Goal: Feedback & Contribution: Contribute content

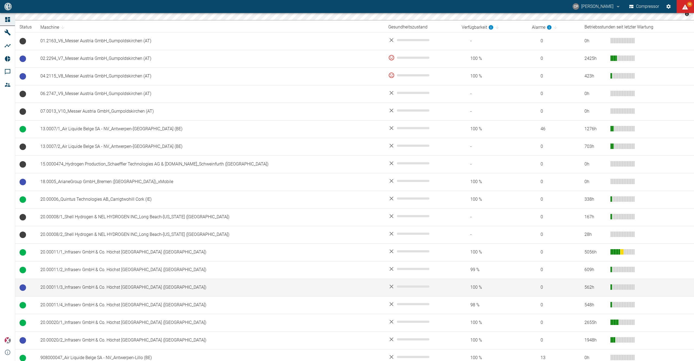
scroll to position [375, 0]
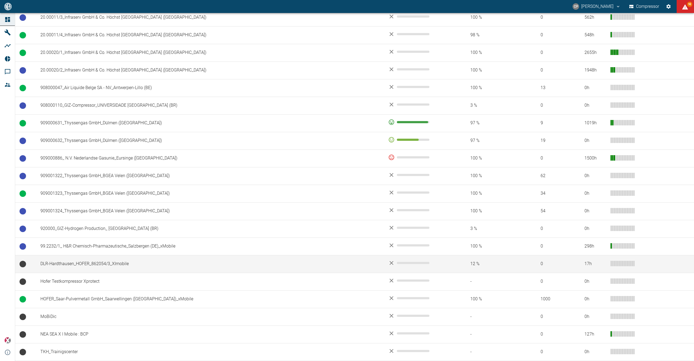
click at [104, 264] on td "DLR-Hardthausen_HOFER_862054/3_XImobile" at bounding box center [210, 264] width 348 height 18
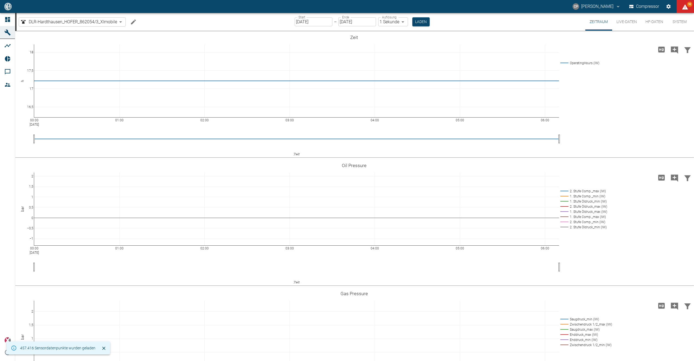
click at [311, 22] on input "[DATE]" at bounding box center [314, 21] width 38 height 9
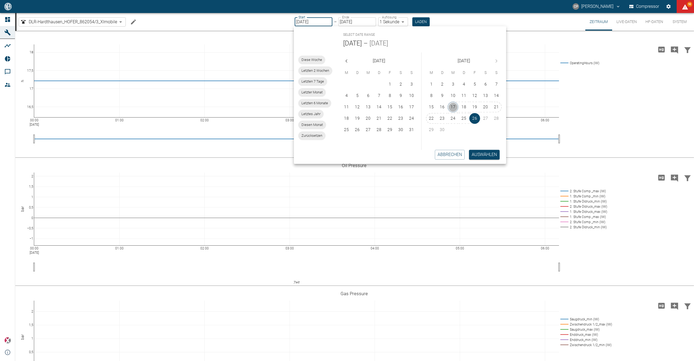
click at [455, 104] on button "17" at bounding box center [452, 107] width 11 height 11
type input "[DATE]"
type input "2min"
click at [477, 155] on button "Auswählen" at bounding box center [484, 155] width 31 height 10
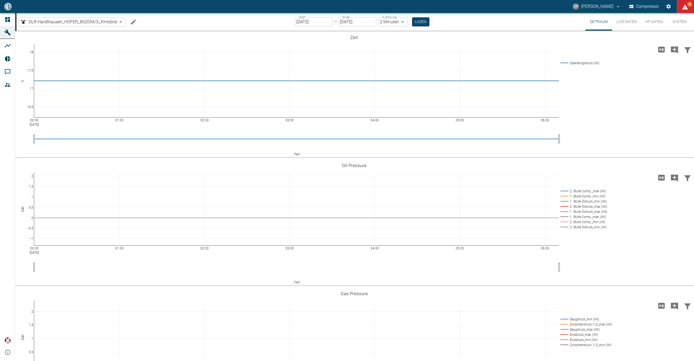
click at [396, 22] on body "CP Christoph Palm Compressor 93 Dashboard Maschinen Analysen Reports Kommentare…" at bounding box center [347, 180] width 694 height 361
click at [402, 43] on li "2 Minuten" at bounding box center [392, 43] width 30 height 10
click at [417, 22] on button "Laden" at bounding box center [420, 21] width 17 height 9
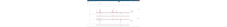
scroll to position [18, 0]
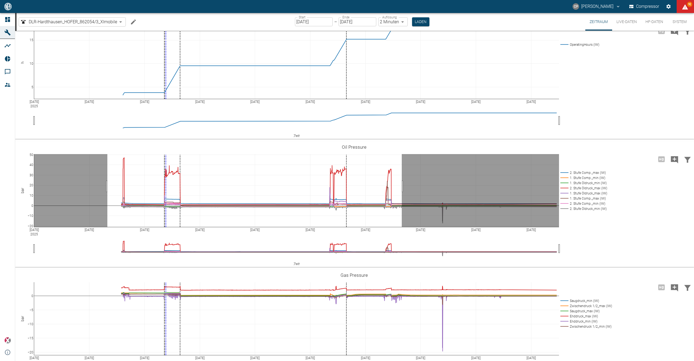
drag, startPoint x: 107, startPoint y: 186, endPoint x: 402, endPoint y: 188, distance: 294.4
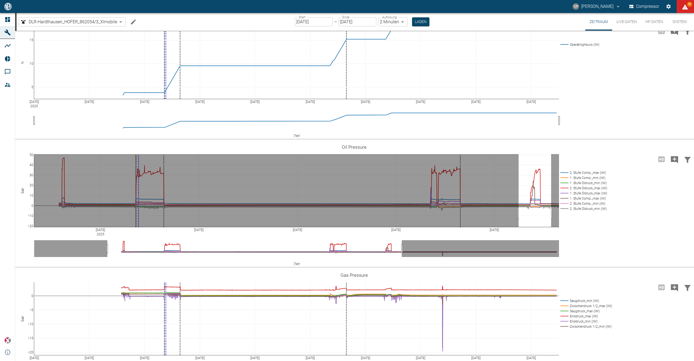
drag, startPoint x: 519, startPoint y: 213, endPoint x: 551, endPoint y: 210, distance: 32.7
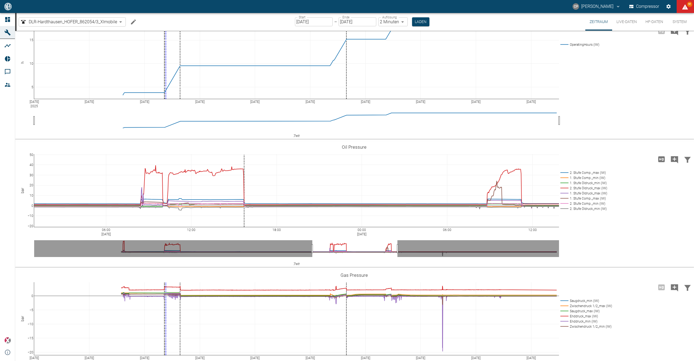
drag, startPoint x: 378, startPoint y: 247, endPoint x: 311, endPoint y: 249, distance: 67.0
click at [661, 160] on icon "Hohe Auflösung" at bounding box center [661, 159] width 9 height 9
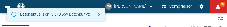
scroll to position [13, 0]
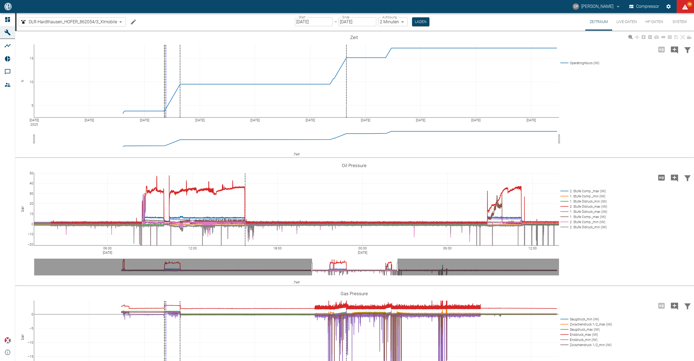
scroll to position [54, 0]
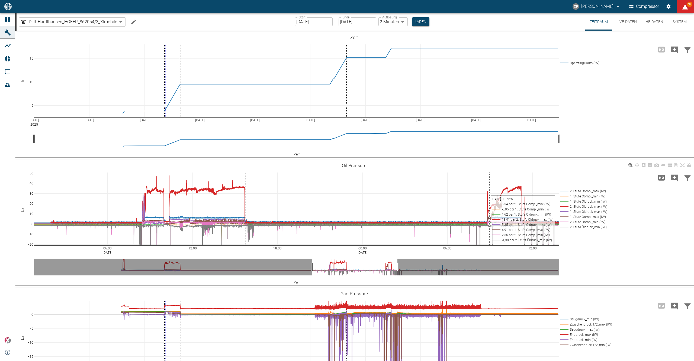
scroll to position [54, 0]
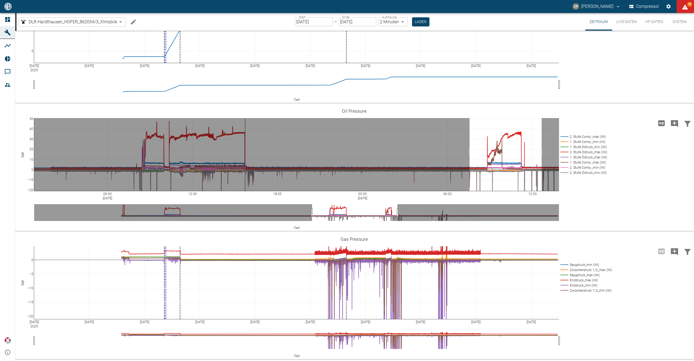
drag, startPoint x: 469, startPoint y: 152, endPoint x: 542, endPoint y: 150, distance: 72.1
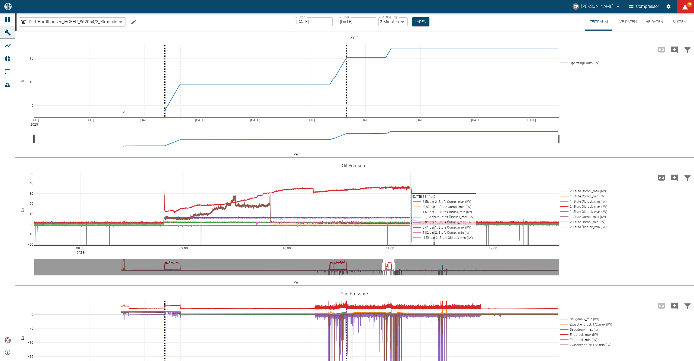
scroll to position [54, 0]
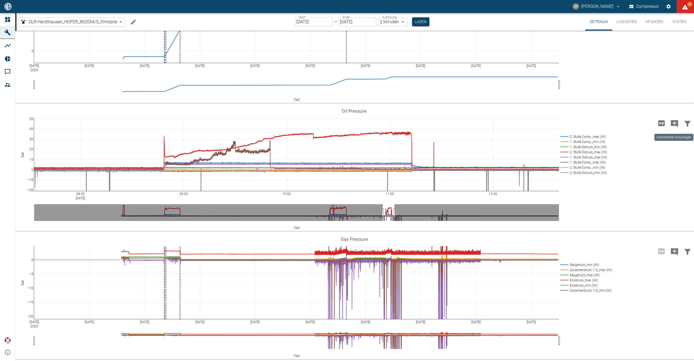
click at [675, 124] on icon "Kommentar hinzufügen" at bounding box center [674, 123] width 7 height 7
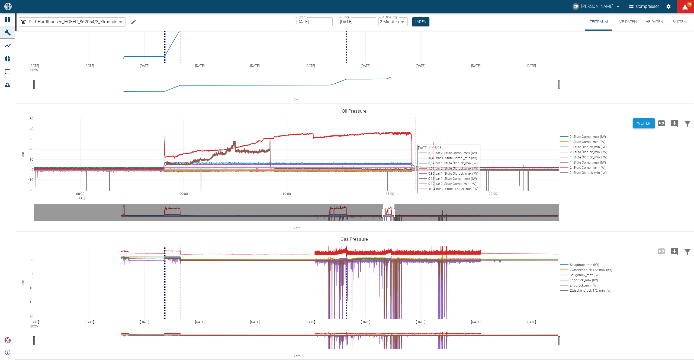
click at [643, 125] on button "Weiter" at bounding box center [644, 123] width 22 height 10
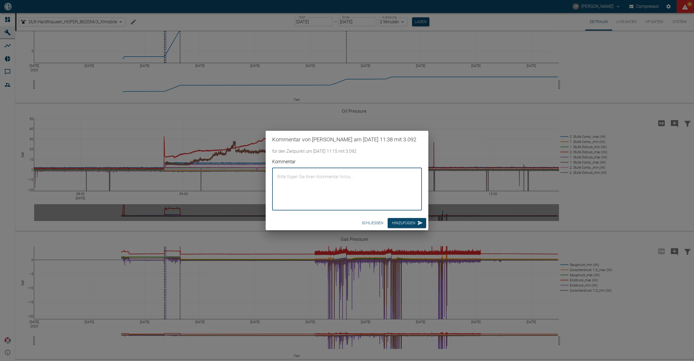
click at [319, 178] on textarea "Kommentar" at bounding box center [347, 189] width 142 height 34
paste textarea "Gesamt - Einlaufzeit der Kolbenringe der 2. Stufe: 15 Stunden 10 min"
click at [398, 179] on textarea "Gesamt - Einlaufzeit der Kolbenringe der 2. Stufe: 15 Stunden 10 min" at bounding box center [347, 189] width 142 height 34
type textarea "Gesamt - Einlaufzeit der Kolbenringe der 2. Stufe: 17 Stunden 30 min Die"
click at [329, 196] on textarea "Gesamt - Einlaufzeit der Kolbenringe der 2. Stufe: 17 Stunden 30 min Die" at bounding box center [347, 189] width 142 height 34
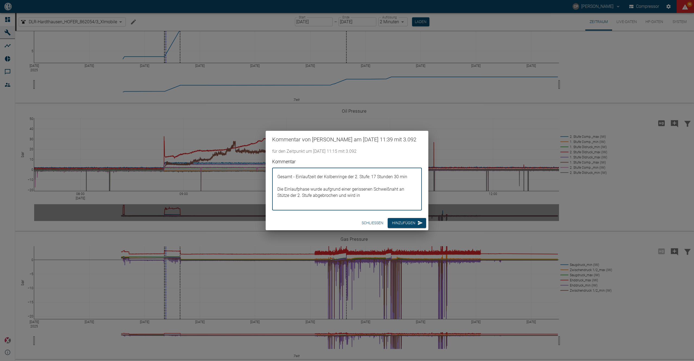
type textarea "Gesamt - Einlaufzeit der Kolbenringe der 2. Stufe: 17 Stunden 30 min Die Einlau…"
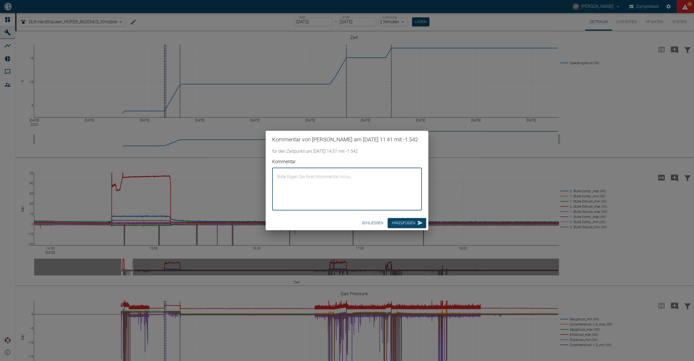
scroll to position [54, 0]
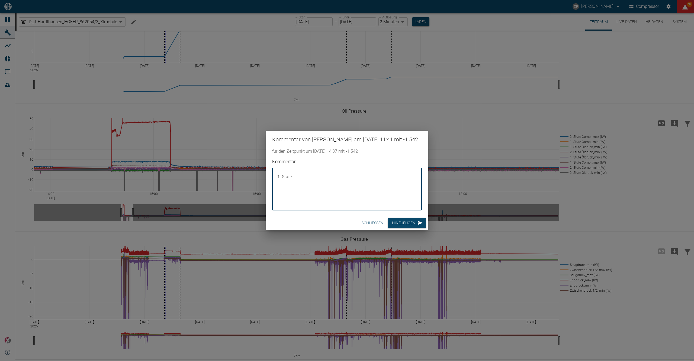
click at [306, 185] on textarea "1. Stufe:" at bounding box center [347, 189] width 142 height 34
click at [306, 182] on textarea "1. Stufe:" at bounding box center [347, 189] width 142 height 34
click at [303, 188] on textarea "ÖL-Menge/Temperaturen 1. Stufe" at bounding box center [347, 189] width 142 height 34
click at [344, 198] on textarea "ÖL-Menge/Temperaturen 1. Stufe: 250 ml/min Öl-Druck: 12 bar ÖL-Temperatur ÖÜV: …" at bounding box center [347, 189] width 142 height 34
click at [338, 201] on textarea "ÖL-Menge/Temperaturen 1. Stufe: 250 ml/min Öl-Druck: 12 bar ÖL-Temperatur ÖÜV: …" at bounding box center [347, 189] width 142 height 34
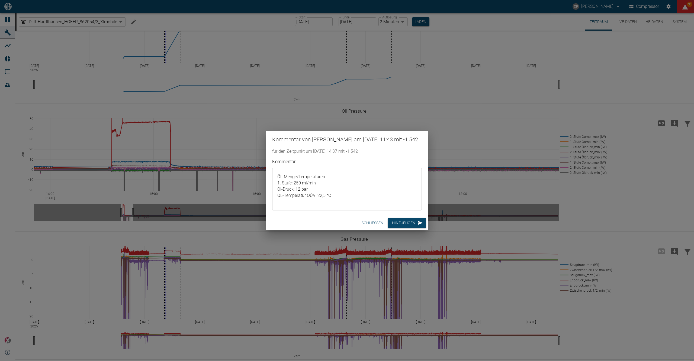
click at [342, 202] on textarea "ÖL-Menge/Temperaturen 1. Stufe: 250 ml/min Öl-Druck: 12 bar ÖL-Temperatur ÖÜV: …" at bounding box center [347, 189] width 142 height 34
click at [331, 179] on textarea "ÖL-Menge/Temperaturen 1. Stufe: 250 ml/min Öl-Druck: 12 bar ÖL-Temperatur ÖÜV: …" at bounding box center [347, 189] width 142 height 34
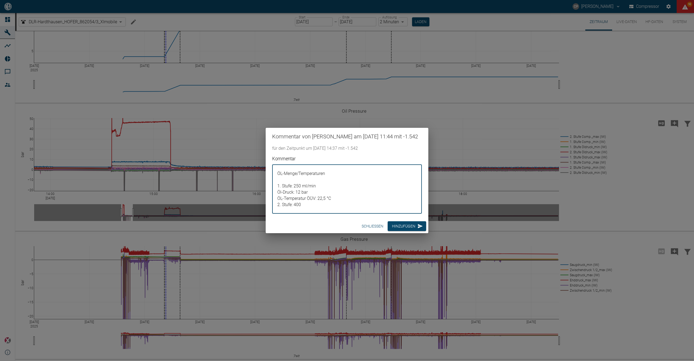
click at [336, 200] on textarea "ÖL-Menge/Temperaturen 1. Stufe: 250 ml/min Öl-Druck: 12 bar ÖL-Temperatur ÖÜV: …" at bounding box center [347, 189] width 142 height 40
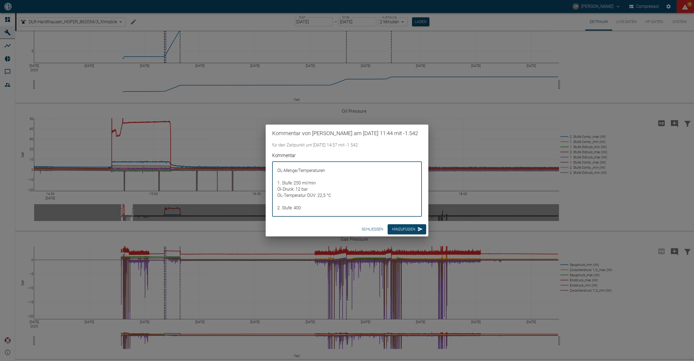
click at [317, 209] on textarea "ÖL-Menge/Temperaturen 1. Stufe: 250 ml/min Öl-Druck: 12 bar ÖL-Temperatur ÖÜV: …" at bounding box center [347, 189] width 142 height 46
type textarea "ÖL-Menge/Temperaturen 1. Stufe: 250 ml/min Öl-Druck: 12 bar ÖL-Temperatur ÖÜV: …"
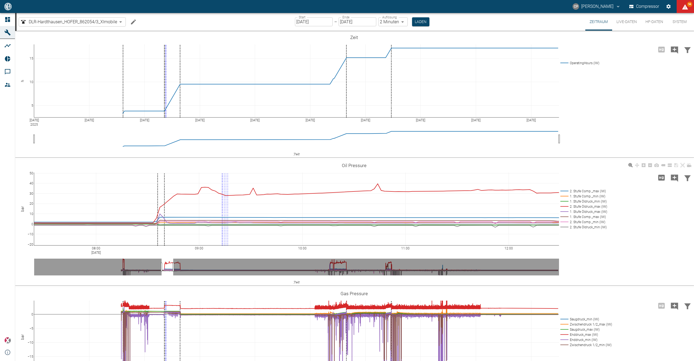
scroll to position [54, 0]
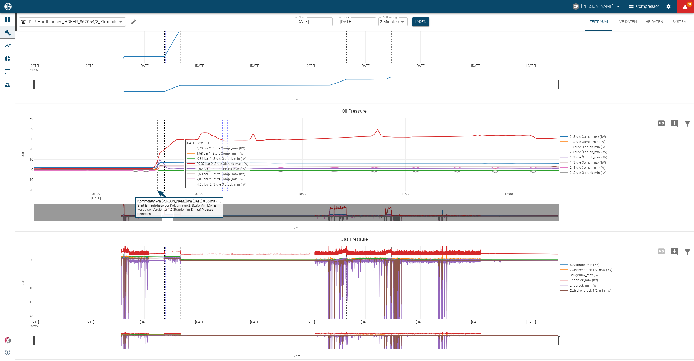
click at [674, 125] on icon "Kommentar hinzufügen" at bounding box center [674, 123] width 7 height 7
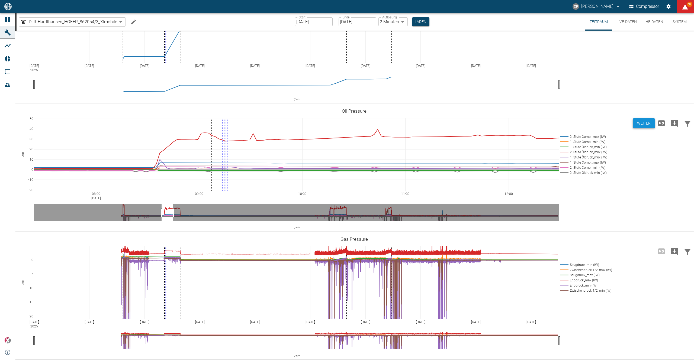
click at [639, 124] on button "Weiter" at bounding box center [644, 123] width 22 height 10
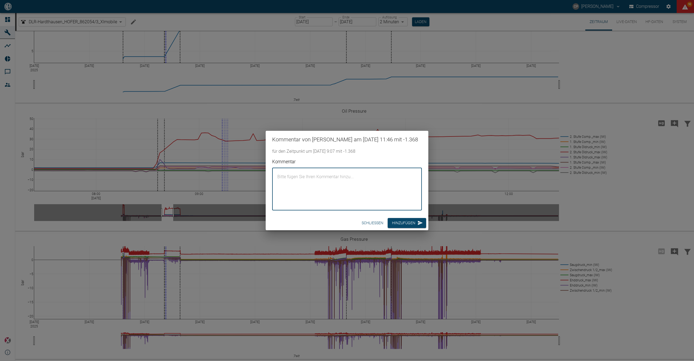
click at [316, 181] on textarea "Kommentar" at bounding box center [347, 189] width 142 height 34
paste textarea "ÖL-Menge/Temperaturen 1. Stufe_PE8/8: 250 ml/min Öl-Druck: 12 bar Öl-Temperatur…"
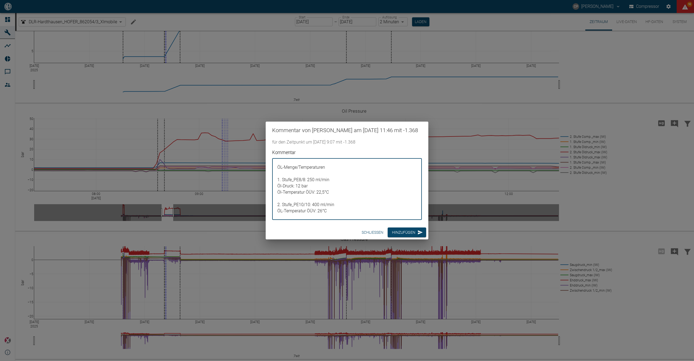
click at [310, 183] on textarea "ÖL-Menge/Temperaturen 1. Stufe_PE8/8: 250 ml/min Öl-Druck: 12 bar Öl-Temperatur…" at bounding box center [347, 189] width 142 height 53
type textarea "ÖL-Menge/Temperaturen 1. Stufe_PE8/8: 260 ml/min Öl-Druck: 12 bar Öl-Temperatur…"
click at [401, 236] on button "Hinzufügen" at bounding box center [407, 233] width 38 height 10
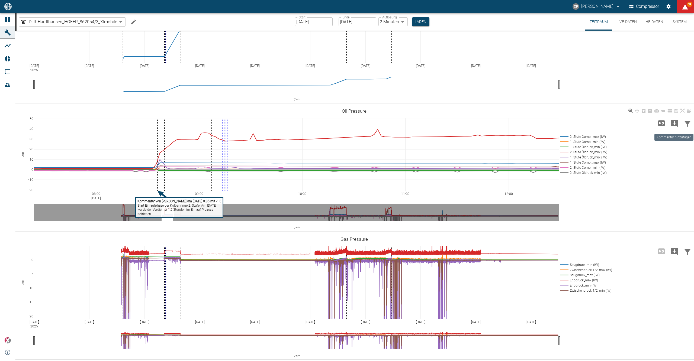
click at [675, 124] on icon "Kommentar hinzufügen" at bounding box center [674, 123] width 7 height 7
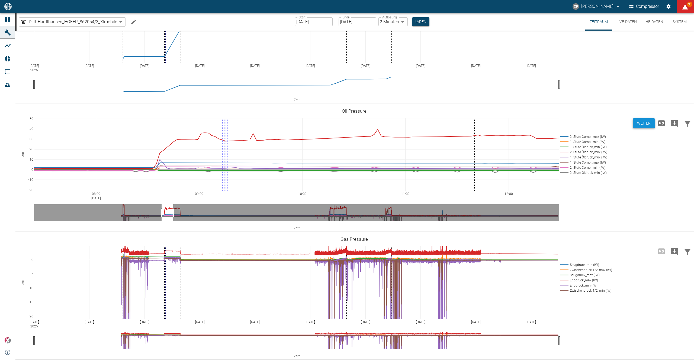
click at [642, 121] on button "Weiter" at bounding box center [644, 123] width 22 height 10
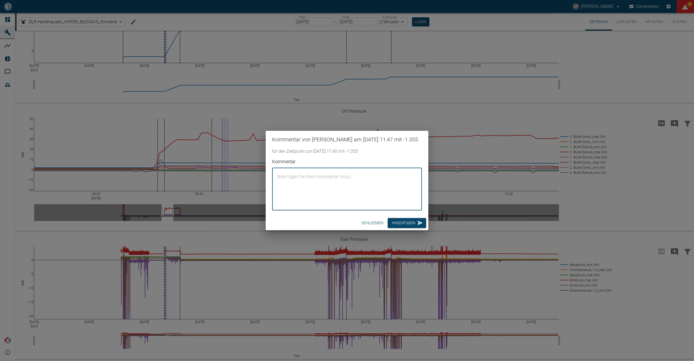
click at [295, 179] on textarea "Kommentar" at bounding box center [347, 189] width 142 height 34
paste textarea "ÖL-Menge/Temperaturen 1. Stufe_PE8/8: 250 ml/min Öl-Druck: 12 bar Öl-Temperatur…"
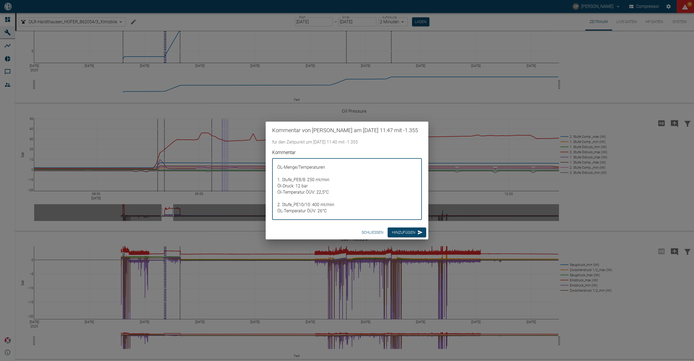
click at [313, 181] on textarea "ÖL-Menge/Temperaturen 1. Stufe_PE8/8: 250 ml/min Öl-Druck: 12 bar Öl-Temperatur…" at bounding box center [347, 189] width 142 height 53
click at [312, 184] on textarea "ÖL-Menge/Temperaturen 1. Stufe_PE8/8: 250 ml/min Öl-Druck: 12 bar Öl-Temperatur…" at bounding box center [347, 189] width 142 height 53
type textarea "ÖL-Menge/Temperaturen 1. Stufe_PE8/8: 260 ml/min Öl-Druck: 12 bar Öl-Temperatur…"
click at [395, 235] on button "Hinzufügen" at bounding box center [407, 233] width 38 height 10
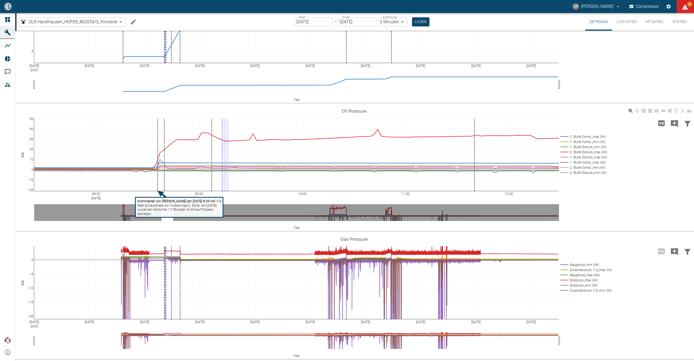
drag, startPoint x: 474, startPoint y: 138, endPoint x: 212, endPoint y: 144, distance: 262.4
click at [214, 206] on tspan "Start Einlaufphase der Kolbenringe 2. Stufe. Am [DATE]" at bounding box center [176, 206] width 79 height 4
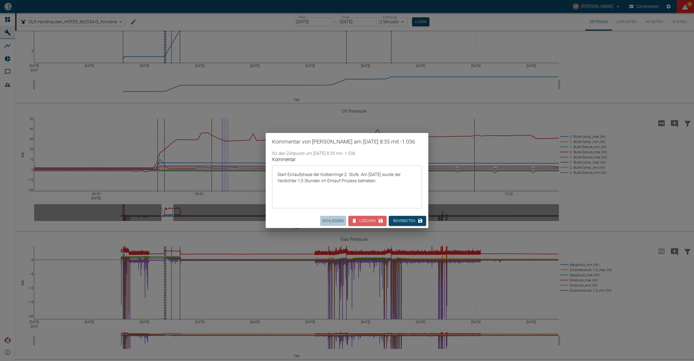
click at [332, 223] on button "Schließen" at bounding box center [333, 221] width 26 height 10
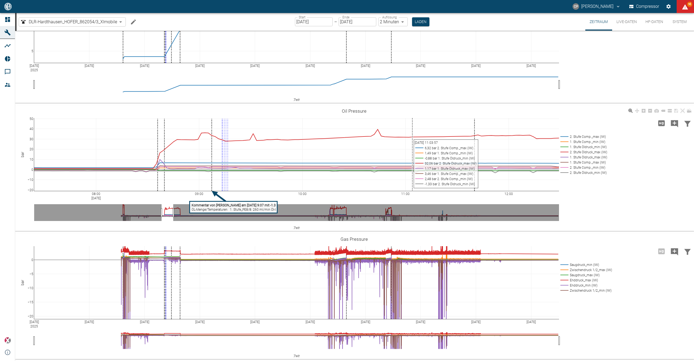
click at [228, 209] on tspan "ÖL-Menge/Temperaturen 1. Stufe_PE8/8: 260 ml/min Öl-Druck: 12 bar Öl-Temperatur…" at bounding box center [306, 210] width 228 height 4
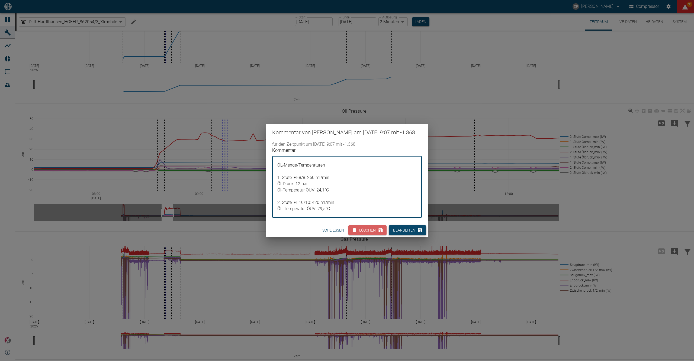
click at [411, 232] on button "Bearbeiten" at bounding box center [407, 231] width 37 height 10
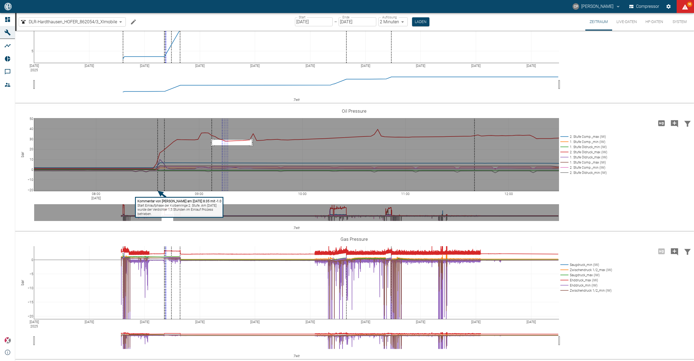
drag, startPoint x: 212, startPoint y: 140, endPoint x: 630, endPoint y: 124, distance: 418.8
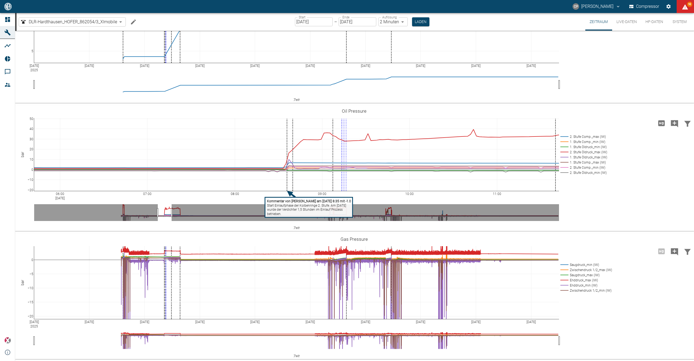
drag, startPoint x: 160, startPoint y: 212, endPoint x: 168, endPoint y: 212, distance: 8.4
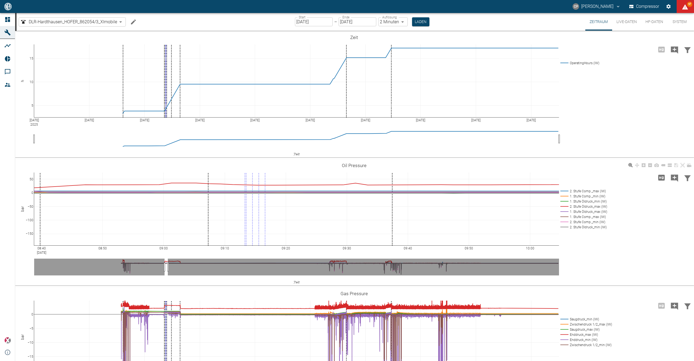
scroll to position [54, 0]
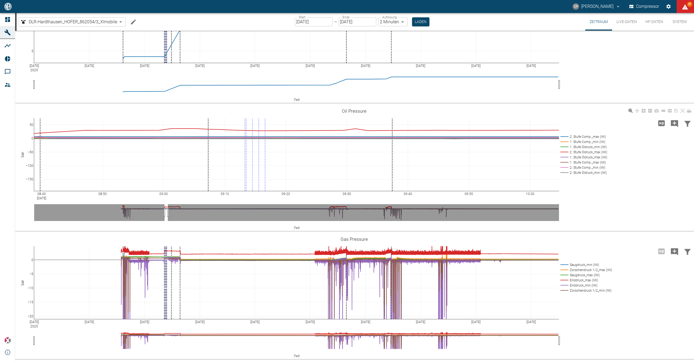
click at [688, 136] on div "08:40 [DATE] 08:50 09:00 09:10 09:20 09:30 09:40 09:50 10:00 −150 −100 −50 0 50…" at bounding box center [354, 168] width 678 height 122
click at [680, 111] on icon at bounding box center [682, 111] width 4 height 4
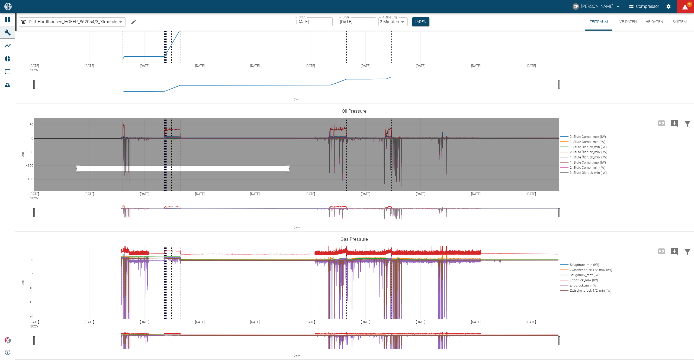
drag, startPoint x: 77, startPoint y: 171, endPoint x: 681, endPoint y: 116, distance: 606.1
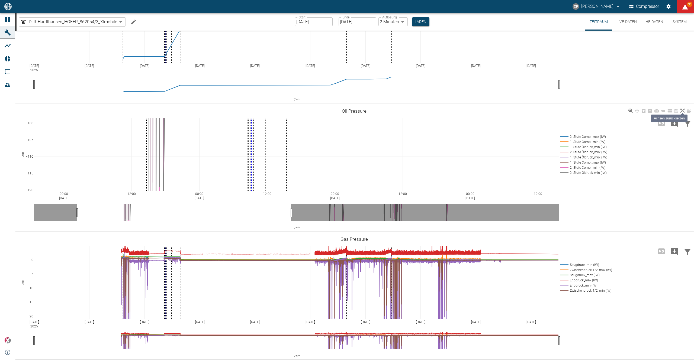
click at [682, 112] on icon at bounding box center [682, 111] width 4 height 4
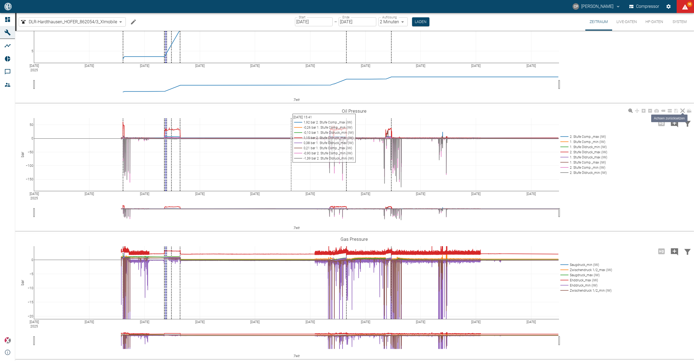
click at [683, 110] on icon at bounding box center [682, 111] width 4 height 4
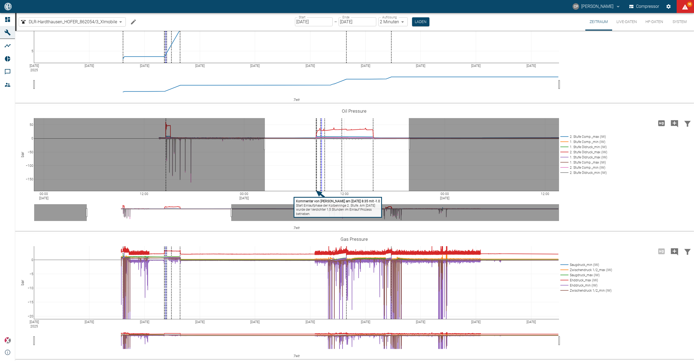
drag, startPoint x: 265, startPoint y: 144, endPoint x: 409, endPoint y: 147, distance: 143.9
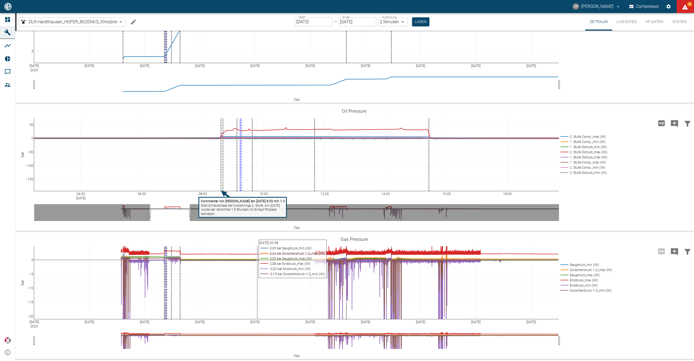
click at [619, 85] on div "Sep 17 2025 Sep 18 Sep 19 Sep 20 Sep 21 Sep 22 Sep 23 Sep 24 Sep 25 Sep 26 5 10…" at bounding box center [354, 40] width 678 height 122
click at [572, 117] on div "04:00 Sep 19, 2025 06:00 08:00 10:00 12:00 14:00 16:00 18:00 −150 −100 −50 0 50…" at bounding box center [354, 168] width 678 height 122
click at [337, 230] on div "04:00 Sep 19, 2025 06:00 08:00 10:00 12:00 14:00 16:00 18:00 −150 −100 −50 0 50…" at bounding box center [354, 169] width 679 height 124
click at [248, 207] on tspan "Start Einlaufphase der Kolbenringe 2. Stufe. Am [DATE]" at bounding box center [240, 206] width 79 height 4
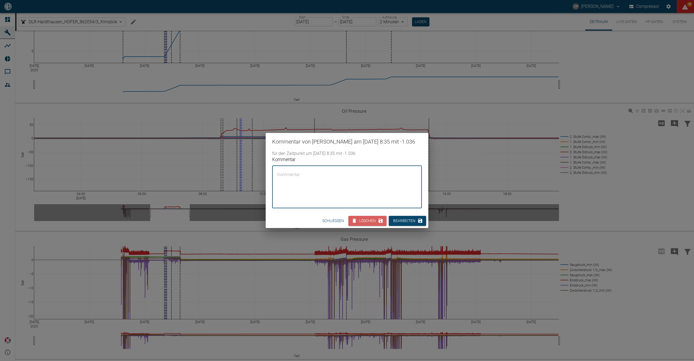
type textarea "Start Einlaufphase der Kolbenringe 2. Stufe. Am 18.09.2025 wurde der Verdichter…"
drag, startPoint x: 331, startPoint y: 223, endPoint x: 309, endPoint y: 220, distance: 22.4
click at [331, 223] on button "Schließen" at bounding box center [333, 221] width 26 height 10
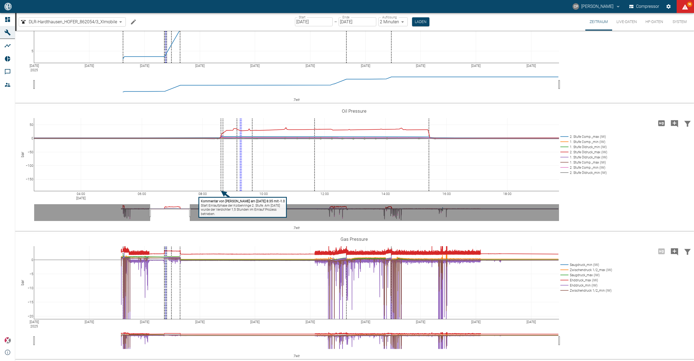
click at [307, 234] on div "Sep 17 2025 Sep 18 Sep 19 Sep 20 Sep 21 Sep 22 Sep 23 Sep 24 Sep 25 Sep 26 −20 …" at bounding box center [354, 296] width 679 height 126
click at [309, 233] on div "Sep 17 2025 Sep 18 Sep 19 Sep 20 Sep 21 Sep 22 Sep 23 Sep 24 Sep 25 Sep 26 −20 …" at bounding box center [354, 296] width 679 height 126
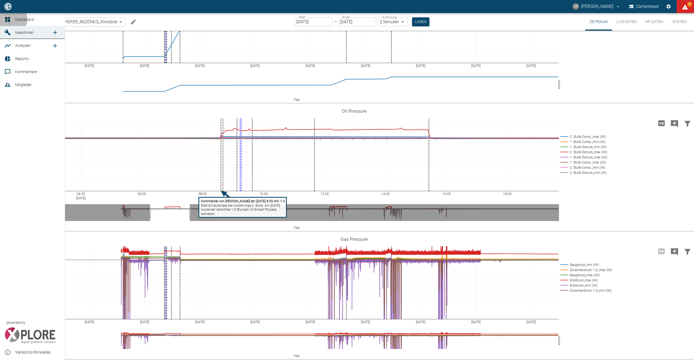
click at [12, 19] on link "Dashboard" at bounding box center [32, 19] width 65 height 13
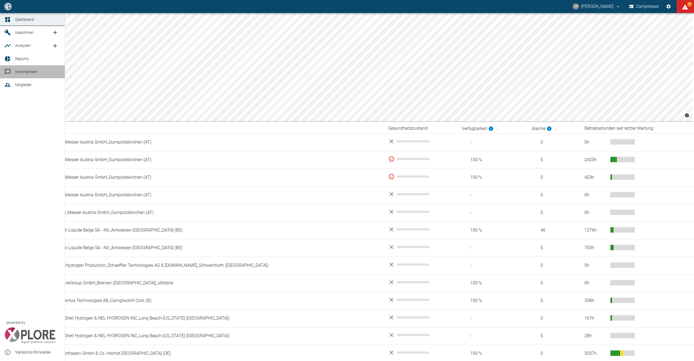
click at [14, 73] on link "Kommentare" at bounding box center [32, 71] width 65 height 13
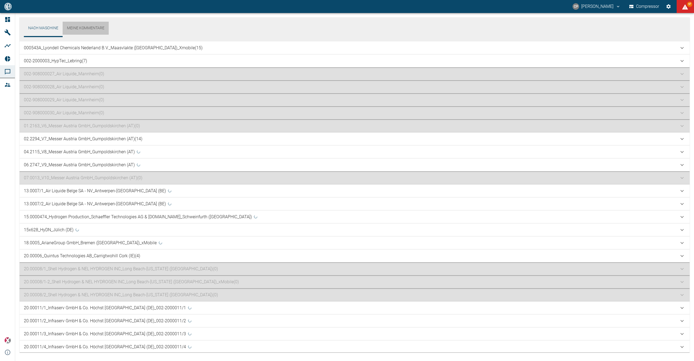
click at [82, 28] on link "Meine Kommentare" at bounding box center [86, 28] width 46 height 13
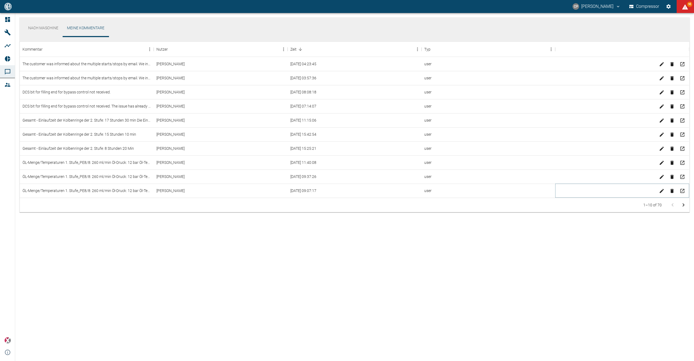
click at [671, 191] on icon "Löschen" at bounding box center [671, 191] width 3 height 4
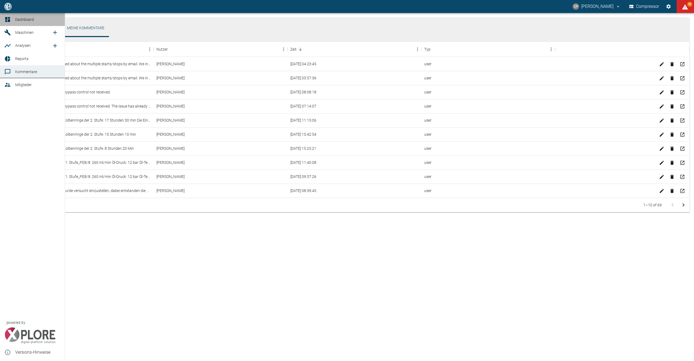
click at [23, 20] on span "Dashboard" at bounding box center [24, 19] width 19 height 4
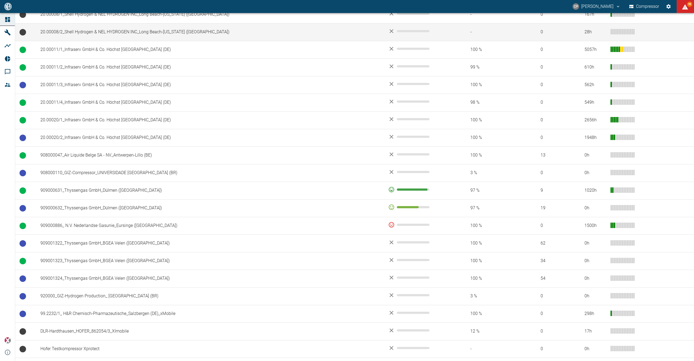
scroll to position [375, 0]
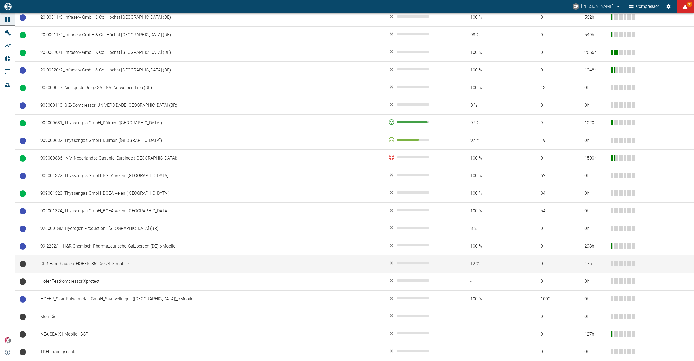
click at [79, 265] on td "DLR-Hardthausen_HOFER_862054/3_XImobile" at bounding box center [210, 264] width 348 height 18
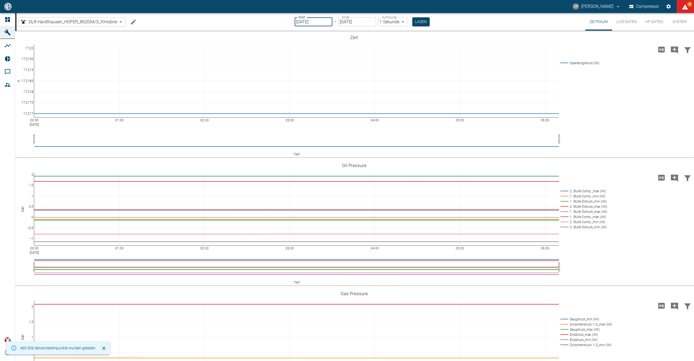
click at [313, 21] on input "[DATE]" at bounding box center [314, 21] width 38 height 9
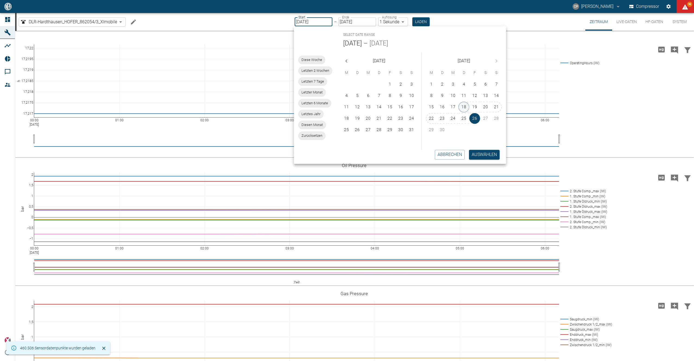
click at [463, 103] on button "18" at bounding box center [463, 107] width 11 height 11
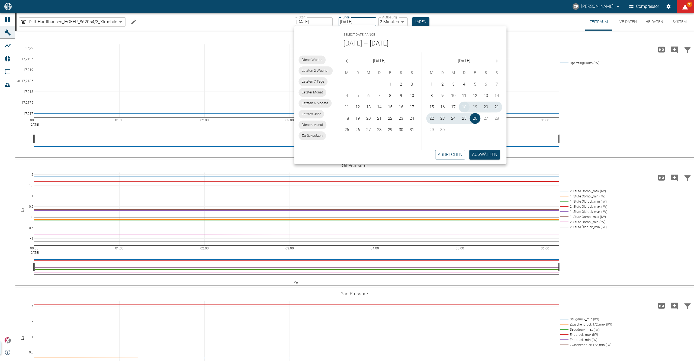
type input "18.09.2025"
type input "2min"
click at [487, 152] on button "Auswählen" at bounding box center [484, 155] width 31 height 10
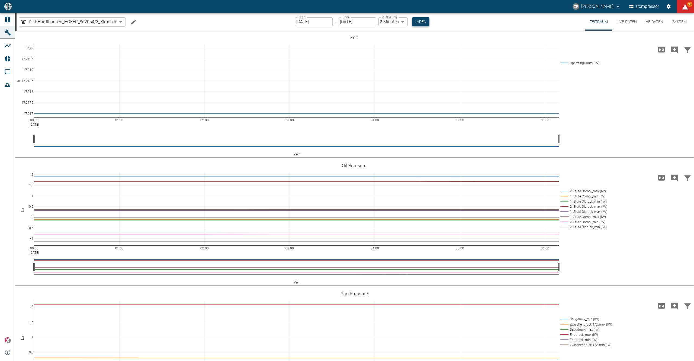
click at [416, 25] on button "Laden" at bounding box center [420, 21] width 17 height 9
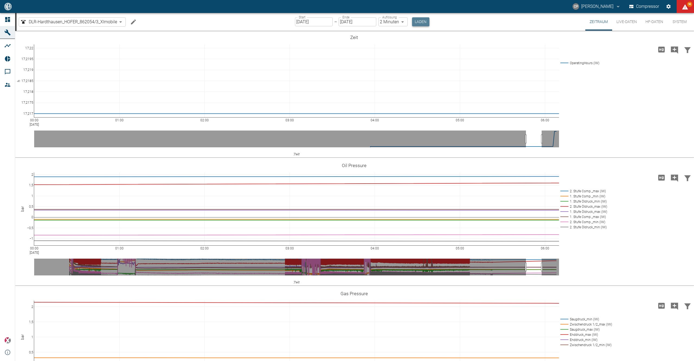
click at [424, 22] on button "Laden" at bounding box center [420, 21] width 17 height 9
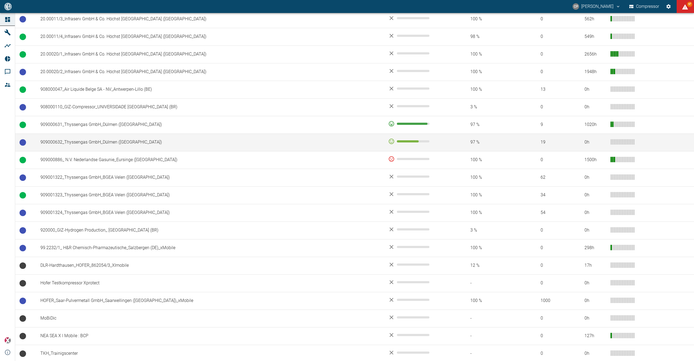
scroll to position [375, 0]
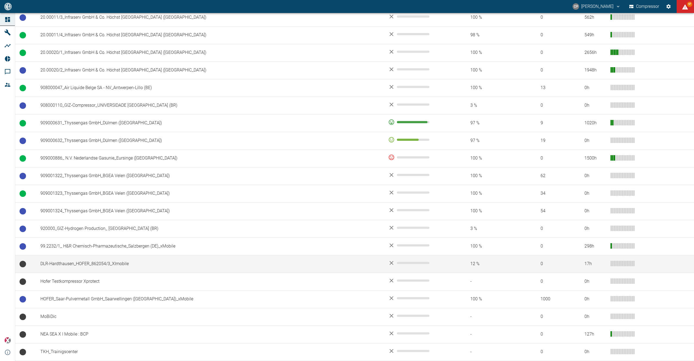
click at [53, 27] on td "DLR-Hardthausen_HOFER_862054/3_XImobile" at bounding box center [210, 264] width 348 height 18
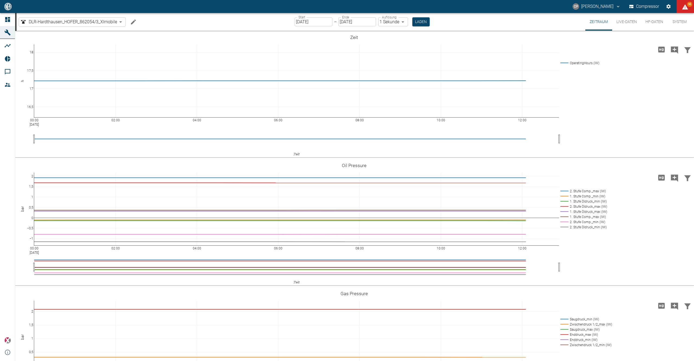
click at [226, 17] on label "Start" at bounding box center [301, 17] width 7 height 5
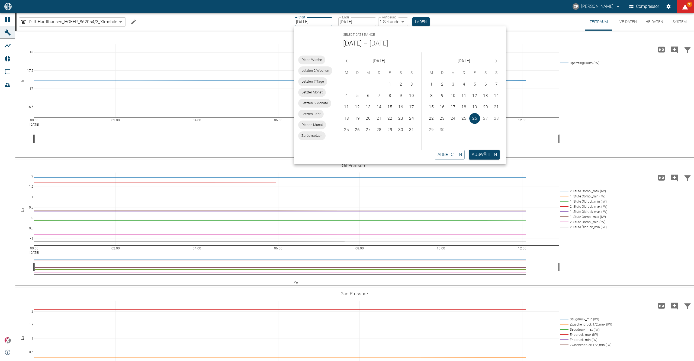
click at [226, 23] on input "[DATE]" at bounding box center [314, 21] width 38 height 9
click at [226, 27] on button "17" at bounding box center [452, 107] width 11 height 11
type input "[DATE]"
type input "2min"
click at [226, 27] on button "Auswählen" at bounding box center [484, 155] width 31 height 10
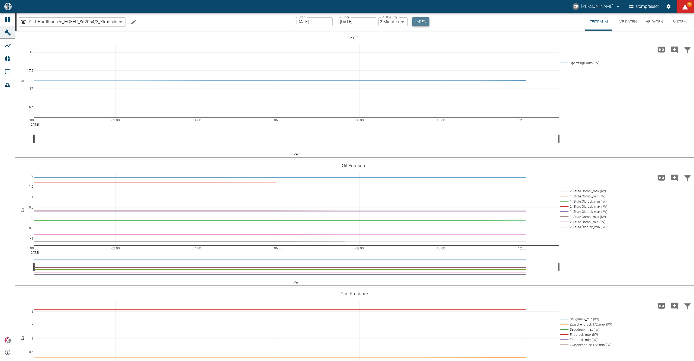
click at [226, 18] on button "Laden" at bounding box center [420, 21] width 17 height 9
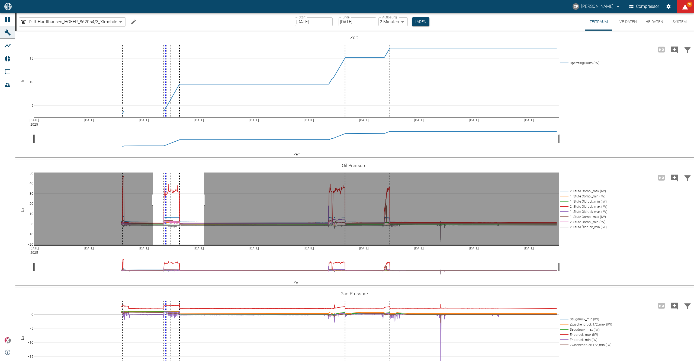
drag, startPoint x: 153, startPoint y: 200, endPoint x: 204, endPoint y: 204, distance: 51.1
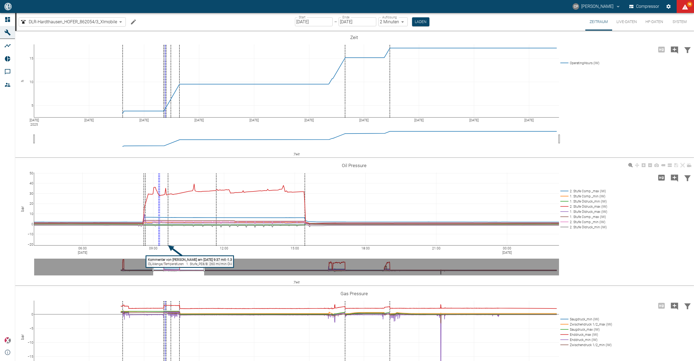
click at [204, 27] on tspan "ÖL-Menge/Temperaturen 1. Stufe_PE8/8: 260 ml/min Öl-Druck: 12 bar Öl-Temperatur…" at bounding box center [262, 264] width 228 height 4
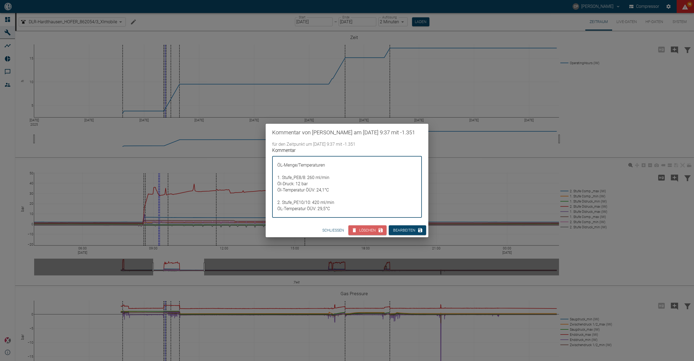
drag, startPoint x: 334, startPoint y: 216, endPoint x: 273, endPoint y: 164, distance: 79.6
click at [226, 27] on div "ÖL-Menge/Temperaturen 1. Stufe_PE8/8: 260 ml/min Öl-Druck: 12 bar Öl-Temperatur…" at bounding box center [347, 187] width 150 height 62
click at [226, 27] on div "Kommentar von [PERSON_NAME] am [DATE] 9:37 mit -1.351 für den Zeitpunkt um [DAT…" at bounding box center [347, 180] width 694 height 361
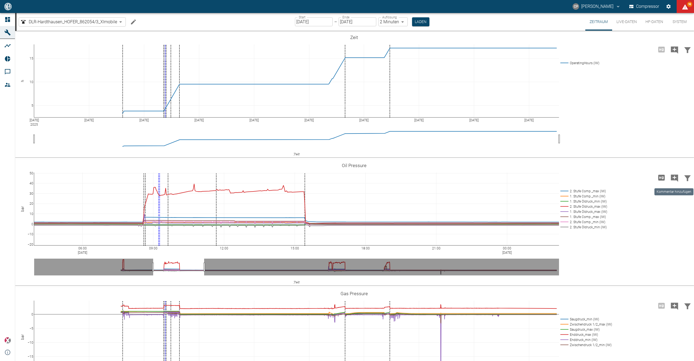
click at [226, 27] on icon "Kommentar hinzufügen" at bounding box center [674, 178] width 9 height 9
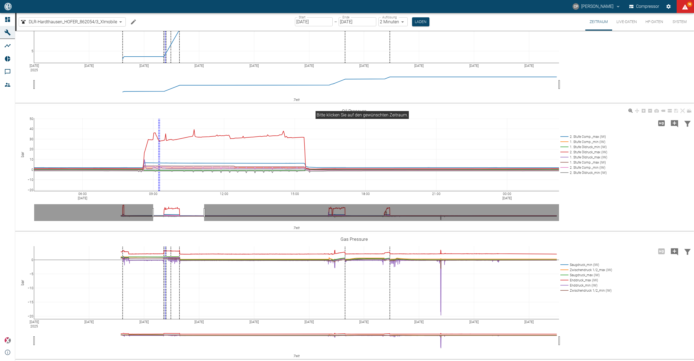
scroll to position [18, 0]
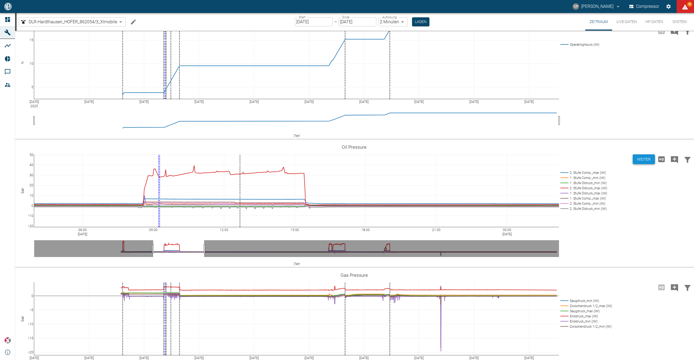
click at [226, 27] on button "Weiter" at bounding box center [644, 159] width 22 height 10
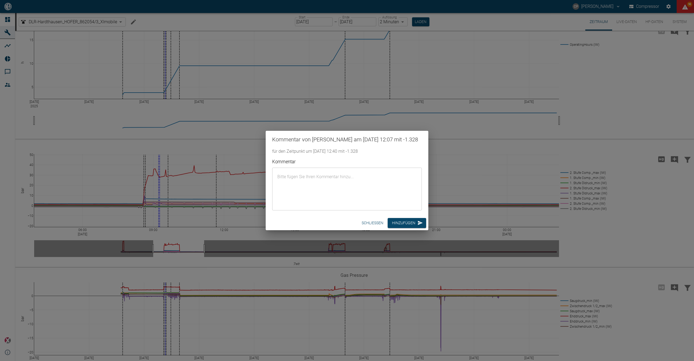
click at [226, 27] on textarea "Kommentar" at bounding box center [347, 189] width 142 height 34
paste textarea "ÖL-Menge/Temperaturen 1. Stufe_PE8/8: 260 ml/min Öl-Druck: 12 bar Öl-Temperatur…"
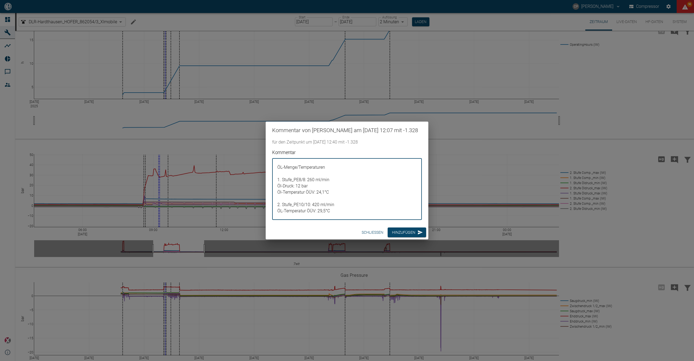
click at [226, 27] on textarea "ÖL-Menge/Temperaturen 1. Stufe_PE8/8: 260 ml/min Öl-Druck: 12 bar Öl-Temperatur…" at bounding box center [347, 189] width 142 height 53
type textarea "ÖL-Menge/Temperaturen 1. Stufe_PE8/8: 260 ml/min Öl-Druck: 12 bar Öl-Temperatur…"
click at [226, 27] on button "Hinzufügen" at bounding box center [407, 233] width 38 height 10
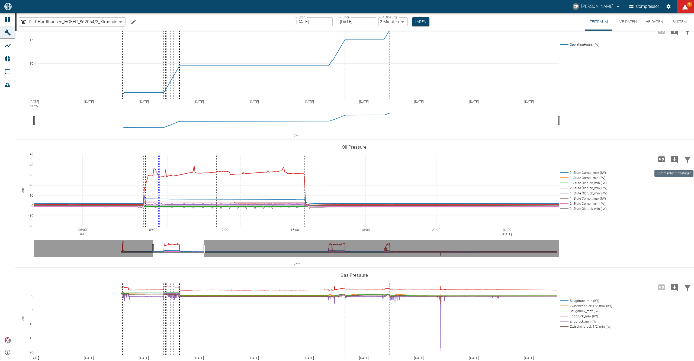
click at [226, 27] on icon "Kommentar hinzufügen" at bounding box center [674, 159] width 7 height 7
click at [226, 27] on button "Weiter" at bounding box center [644, 159] width 22 height 10
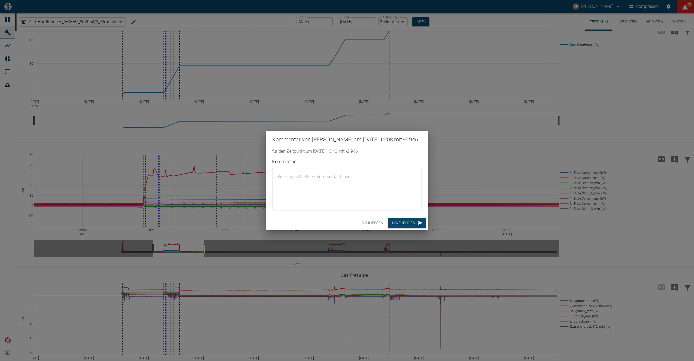
click at [226, 27] on textarea "Kommentar" at bounding box center [347, 189] width 142 height 34
paste textarea "ÖL-Menge/Temperaturen 1. Stufe_PE8/8: 260 ml/min Öl-Druck: 12 bar Öl-Temperatur…"
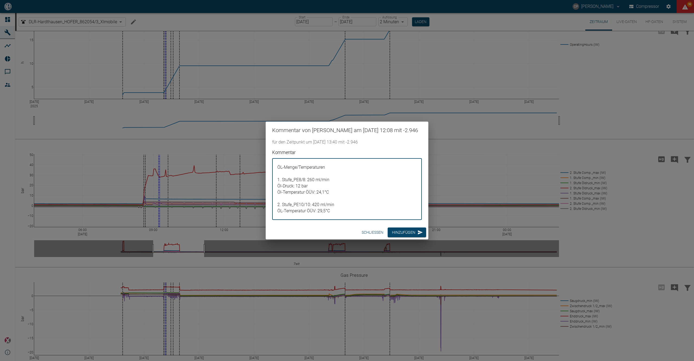
click at [226, 27] on textarea "ÖL-Menge/Temperaturen 1. Stufe_PE8/8: 260 ml/min Öl-Druck: 12 bar Öl-Temperatur…" at bounding box center [347, 189] width 142 height 53
type textarea "ÖL-Menge/Temperaturen 1. Stufe_PE8/8: 260 ml/min Öl-Druck: 12 bar Öl-Temperatur…"
click at [226, 27] on button "Hinzufügen" at bounding box center [407, 233] width 38 height 10
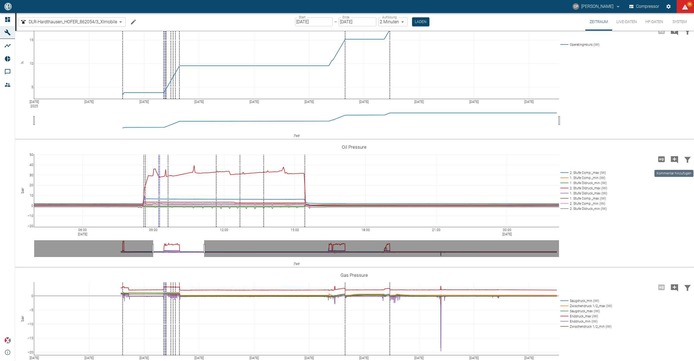
click at [226, 27] on icon "Kommentar hinzufügen" at bounding box center [674, 159] width 7 height 7
click at [226, 27] on button "Weiter" at bounding box center [644, 159] width 22 height 10
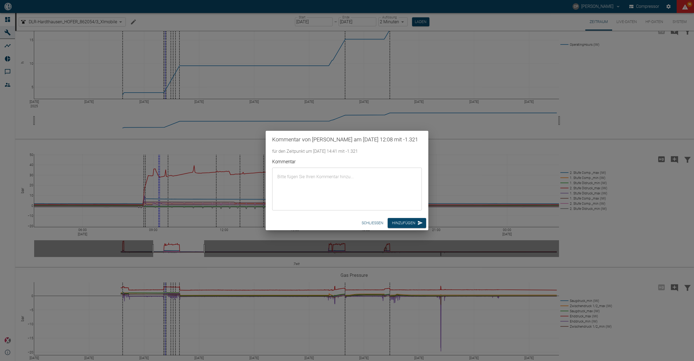
click at [226, 27] on textarea "Kommentar" at bounding box center [347, 189] width 142 height 34
paste textarea "ÖL-Menge/Temperaturen 1. Stufe_PE8/8: 260 ml/min Öl-Druck: 12 bar Öl-Temperatur…"
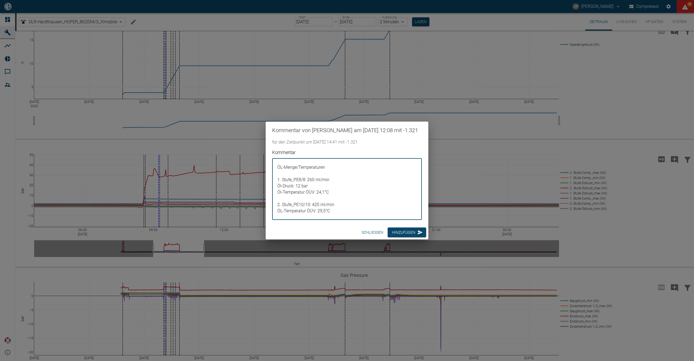
click at [226, 27] on textarea "ÖL-Menge/Temperaturen 1. Stufe_PE8/8: 260 ml/min Öl-Druck: 12 bar Öl-Temperatur…" at bounding box center [347, 189] width 142 height 53
type textarea "ÖL-Menge/Temperaturen 1. Stufe_PE8/8: 260 ml/min Öl-Druck: 12 bar Öl-Temperatur…"
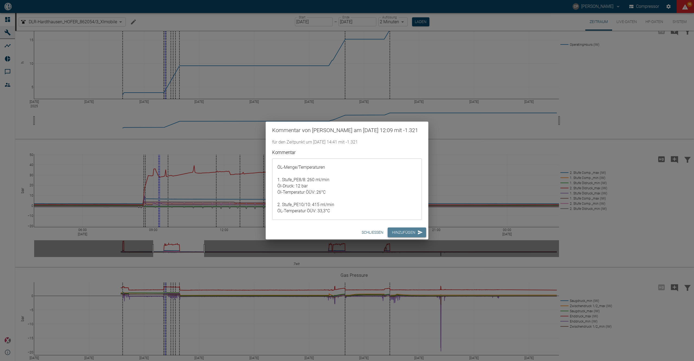
click at [226, 27] on button "Hinzufügen" at bounding box center [407, 233] width 38 height 10
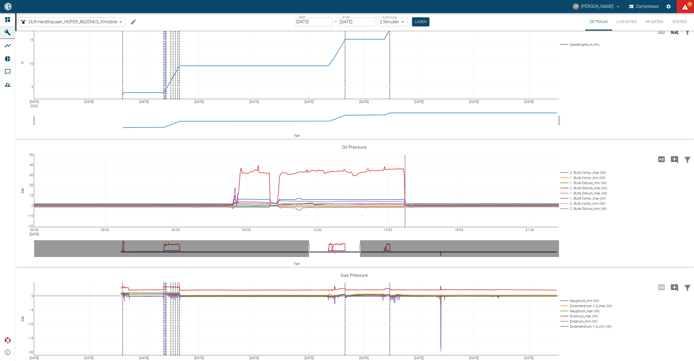
drag, startPoint x: 189, startPoint y: 249, endPoint x: 345, endPoint y: 251, distance: 156.1
click at [226, 27] on icon "Kommentar hinzufügen" at bounding box center [674, 159] width 7 height 7
click at [226, 27] on button "Weiter" at bounding box center [644, 159] width 22 height 10
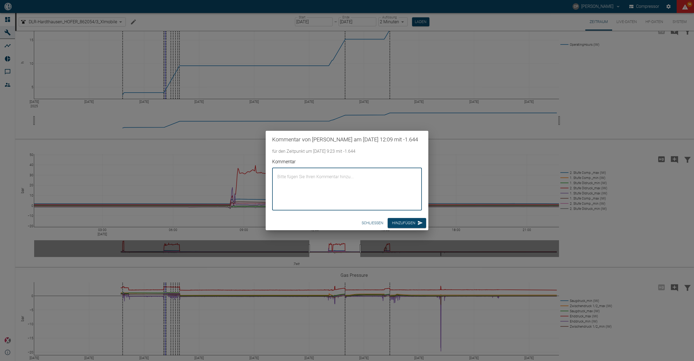
click at [226, 27] on textarea "Kommentar" at bounding box center [347, 189] width 142 height 34
paste textarea "ÖL-Menge/Temperaturen 1. Stufe_PE8/8: 260 ml/min Öl-Druck: 12 bar Öl-Temperatur…"
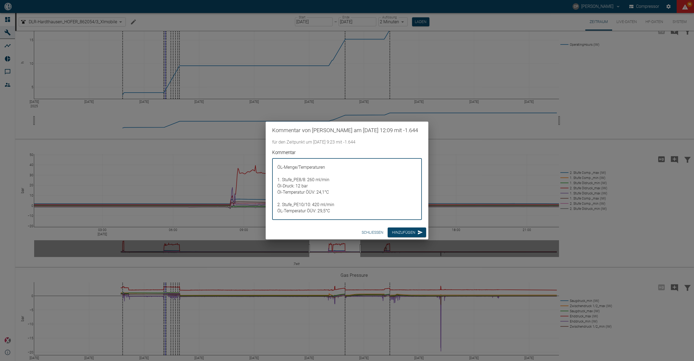
click at [226, 27] on textarea "ÖL-Menge/Temperaturen 1. Stufe_PE8/8: 260 ml/min Öl-Druck: 12 bar Öl-Temperatur…" at bounding box center [347, 189] width 142 height 53
type textarea "ÖL-Menge/Temperaturen 1. Stufe_PE8/8: 260 ml/min Öl-Druck: 12 bar Öl-Temperatur…"
click at [226, 27] on button "Hinzufügen" at bounding box center [407, 233] width 38 height 10
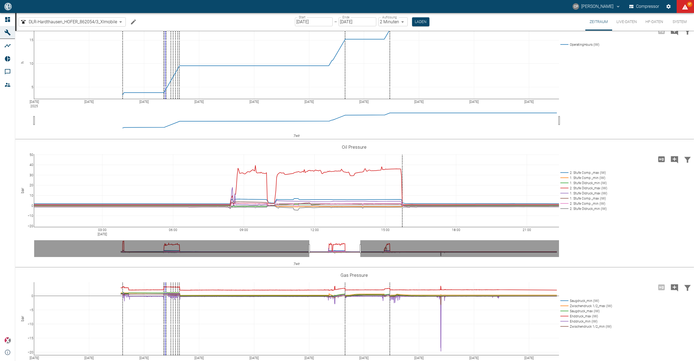
click at [226, 27] on div "03:00 [DATE] 06:00 09:00 12:00 15:00 18:00 21:00 −20 −10 0 10 20 30 40 50 2. St…" at bounding box center [354, 204] width 678 height 122
click at [226, 27] on icon "Kommentar hinzufügen" at bounding box center [674, 160] width 9 height 9
click at [226, 27] on button "Weiter" at bounding box center [644, 159] width 22 height 10
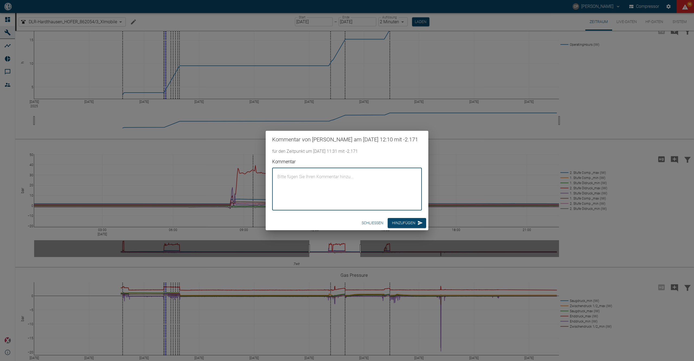
click at [226, 27] on textarea "Kommentar" at bounding box center [347, 189] width 142 height 34
paste textarea "ÖL-Menge/Temperaturen 1. Stufe_PE8/8: 260 ml/min Öl-Druck: 12 bar Öl-Temperatur…"
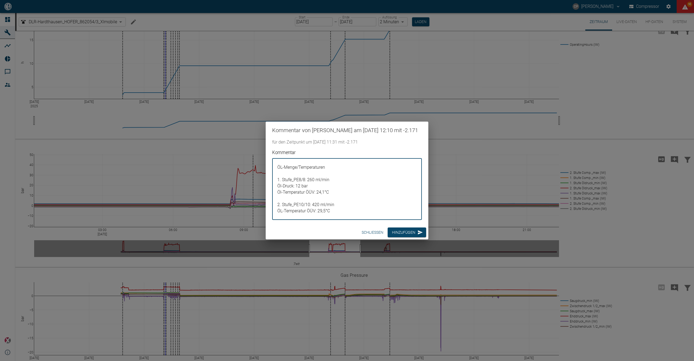
click at [226, 27] on textarea "ÖL-Menge/Temperaturen 1. Stufe_PE8/8: 260 ml/min Öl-Druck: 12 bar Öl-Temperatur…" at bounding box center [347, 189] width 142 height 53
type textarea "ÖL-Menge/Temperaturen 1. Stufe_PE8/8: 260 ml/min Öl-Druck: 12 bar Öl-Temperatur…"
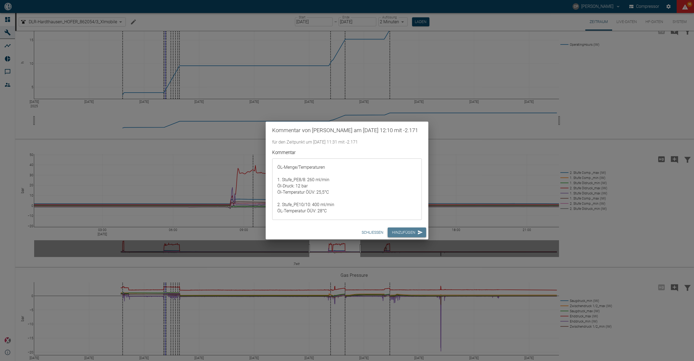
click at [226, 27] on button "Hinzufügen" at bounding box center [407, 233] width 38 height 10
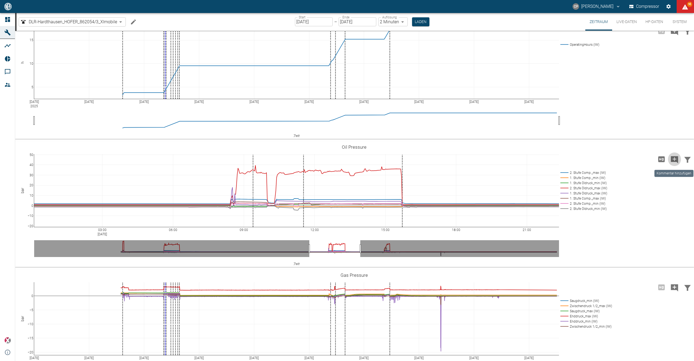
click at [226, 27] on icon "Kommentar hinzufügen" at bounding box center [674, 159] width 7 height 7
click at [226, 27] on button "Weiter" at bounding box center [644, 159] width 22 height 10
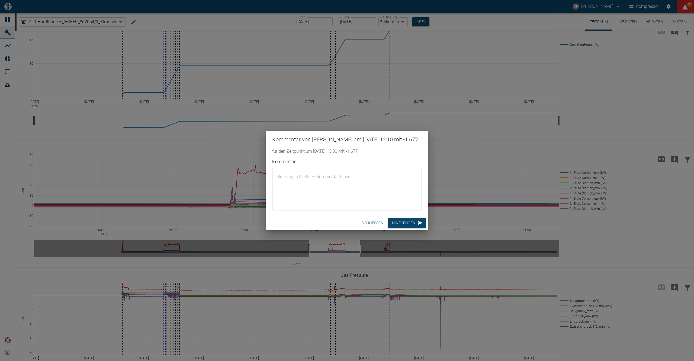
click at [226, 27] on textarea "Kommentar" at bounding box center [347, 189] width 142 height 34
paste textarea "ÖL-Menge/Temperaturen 1. Stufe_PE8/8: 260 ml/min Öl-Druck: 12 bar Öl-Temperatur…"
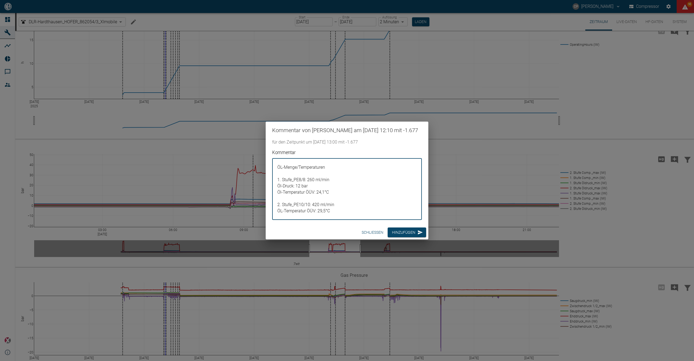
drag, startPoint x: 319, startPoint y: 208, endPoint x: 320, endPoint y: 217, distance: 9.8
click at [226, 27] on textarea "ÖL-Menge/Temperaturen 1. Stufe_PE8/8: 260 ml/min Öl-Druck: 12 bar Öl-Temperatur…" at bounding box center [347, 189] width 142 height 53
type textarea "ÖL-Menge/Temperaturen 1. Stufe_PE8/8: 260 ml/min Öl-Druck: 12 bar Öl-Temperatur…"
click at [226, 27] on button "Hinzufügen" at bounding box center [407, 233] width 38 height 10
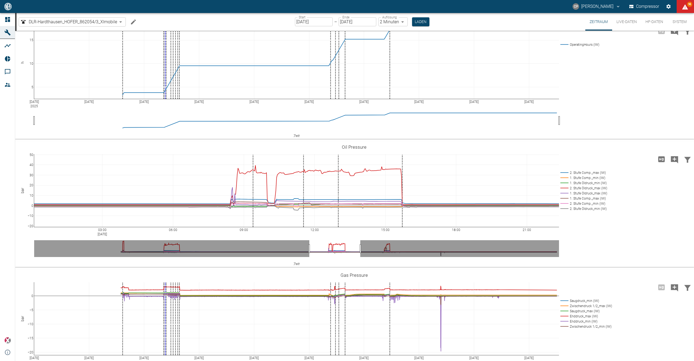
click at [226, 27] on icon "Kommentar hinzufügen" at bounding box center [674, 160] width 9 height 9
click at [226, 27] on button "Weiter" at bounding box center [644, 159] width 22 height 10
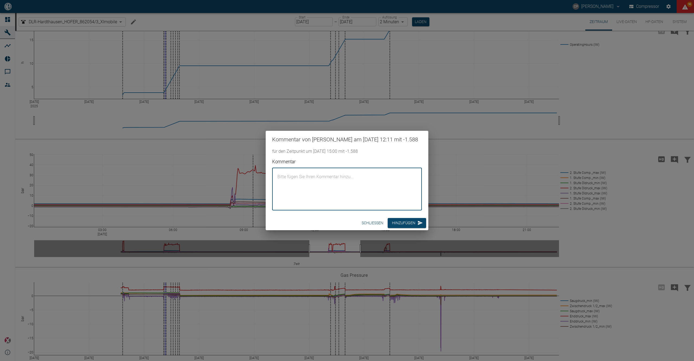
click at [226, 27] on textarea "Kommentar" at bounding box center [347, 189] width 142 height 34
paste textarea "ÖL-Menge/Temperaturen 1. Stufe_PE8/8: 260 ml/min Öl-Druck: 12 bar Öl-Temperatur…"
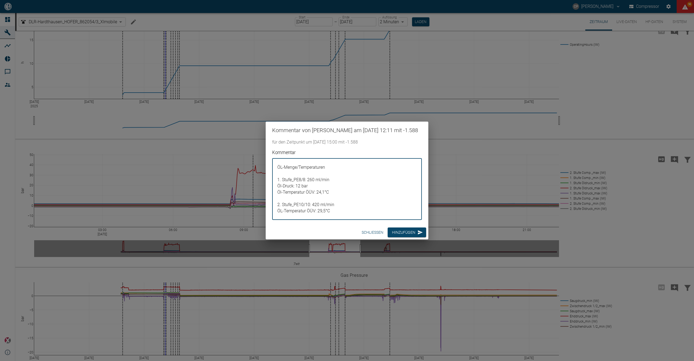
click at [226, 27] on textarea "ÖL-Menge/Temperaturen 1. Stufe_PE8/8: 260 ml/min Öl-Druck: 12 bar Öl-Temperatur…" at bounding box center [347, 189] width 142 height 53
type textarea "ÖL-Menge/Temperaturen 1. Stufe_PE8/8: 260 ml/min Öl-Druck: 12 bar Öl-Temperatur…"
click at [226, 27] on button "Hinzufügen" at bounding box center [407, 233] width 38 height 10
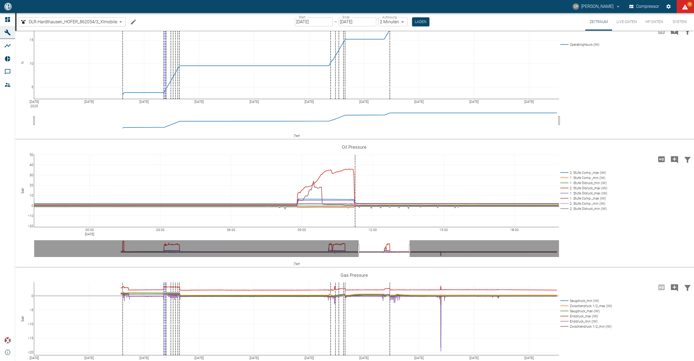
drag, startPoint x: 327, startPoint y: 250, endPoint x: 376, endPoint y: 247, distance: 49.4
